Goal: Use online tool/utility: Utilize a website feature to perform a specific function

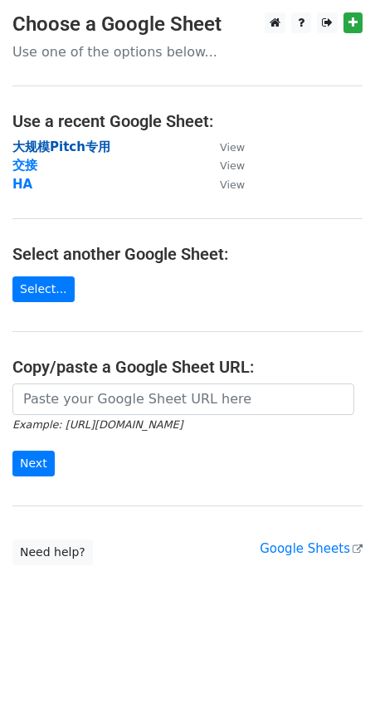
click at [61, 139] on strong "大规模Pitch专用" at bounding box center [61, 146] width 98 height 15
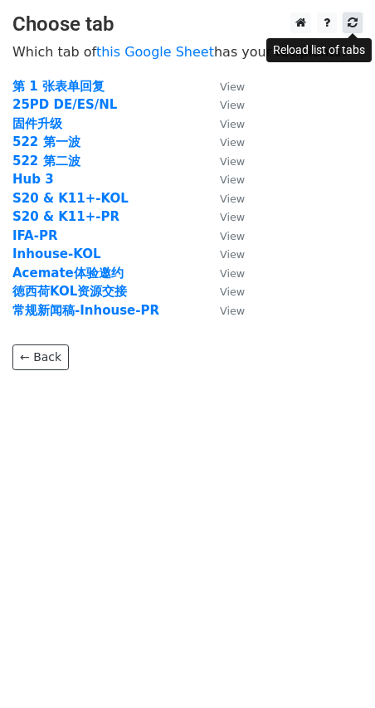
click at [350, 22] on icon at bounding box center [353, 23] width 10 height 12
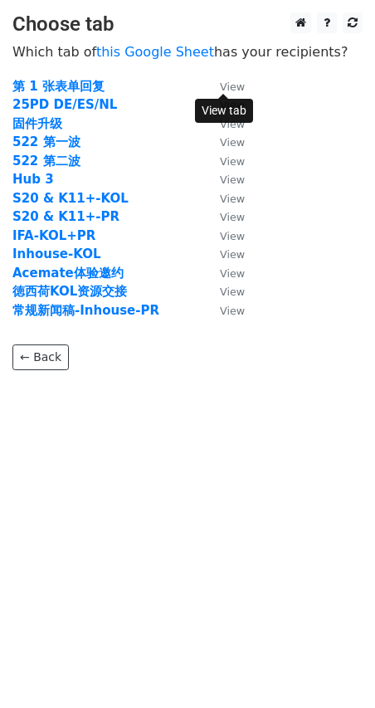
click at [228, 81] on small "View" at bounding box center [232, 87] width 25 height 12
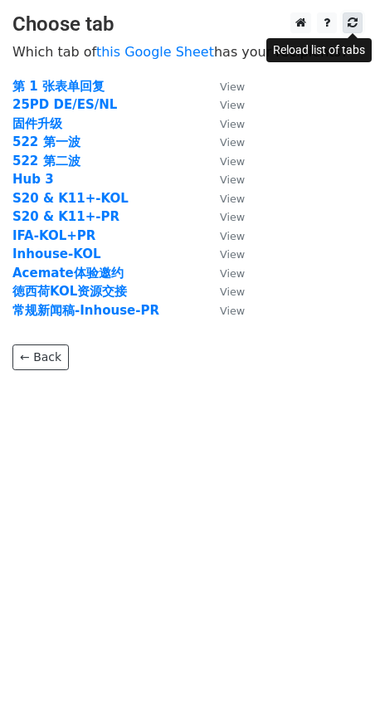
click at [349, 22] on icon at bounding box center [353, 23] width 10 height 12
